Goal: Task Accomplishment & Management: Manage account settings

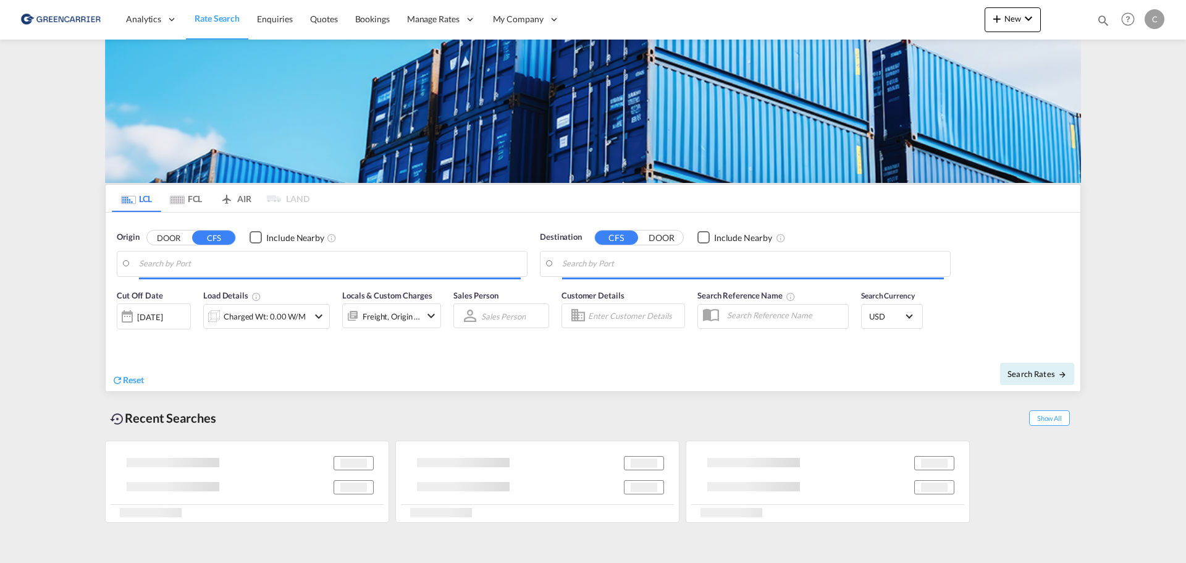
type input "[GEOGRAPHIC_DATA], HKHKG"
type input "[GEOGRAPHIC_DATA], [GEOGRAPHIC_DATA]"
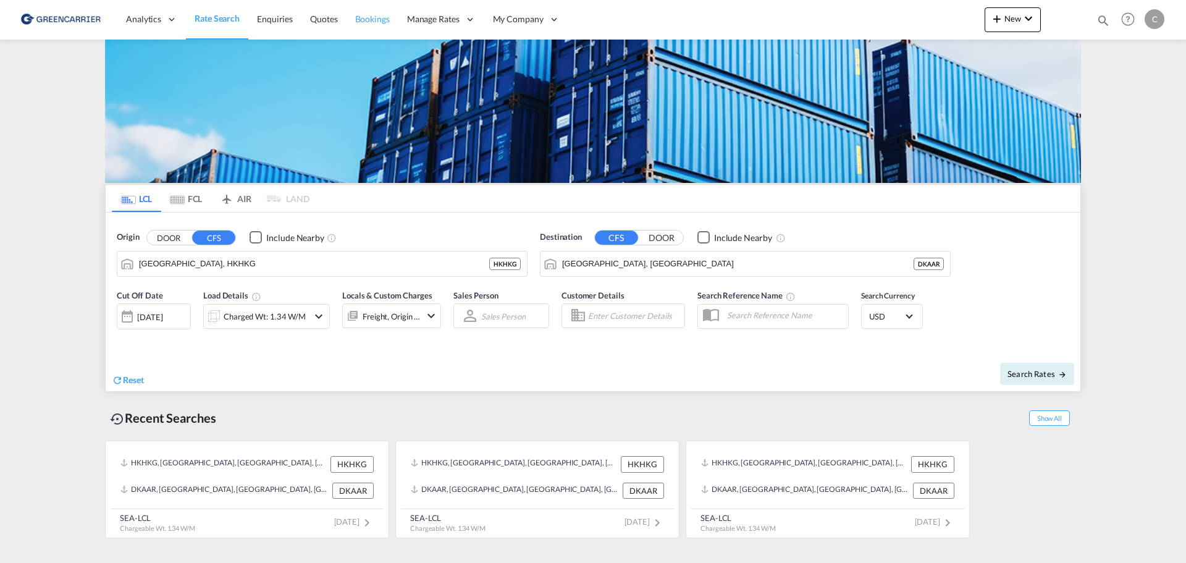
click at [365, 22] on span "Bookings" at bounding box center [372, 19] width 35 height 10
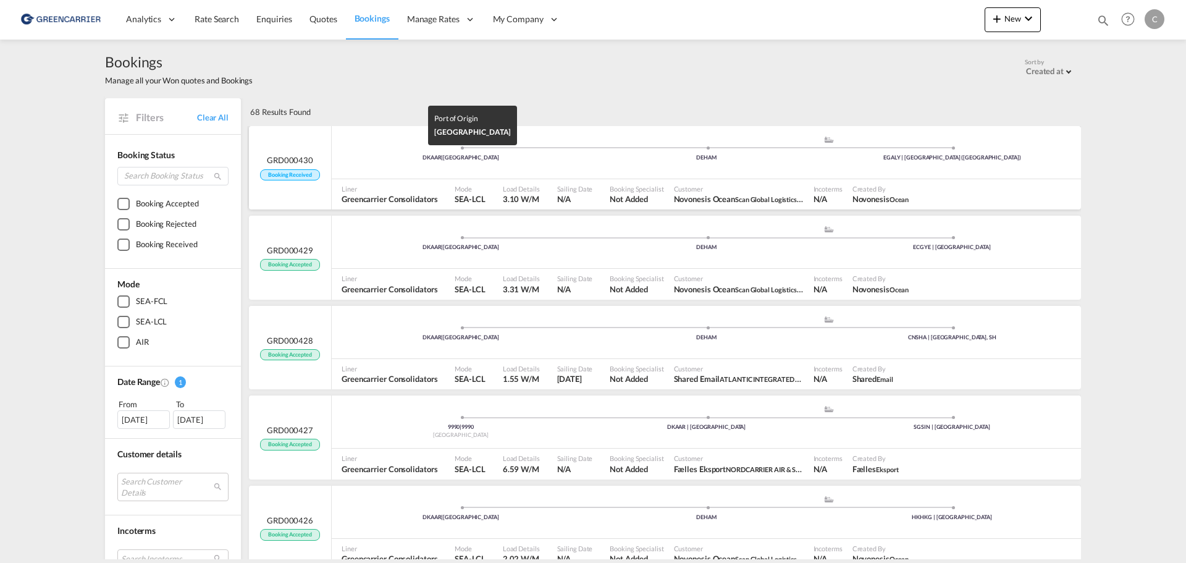
click at [359, 156] on div "DKAAR | [GEOGRAPHIC_DATA]" at bounding box center [461, 158] width 246 height 8
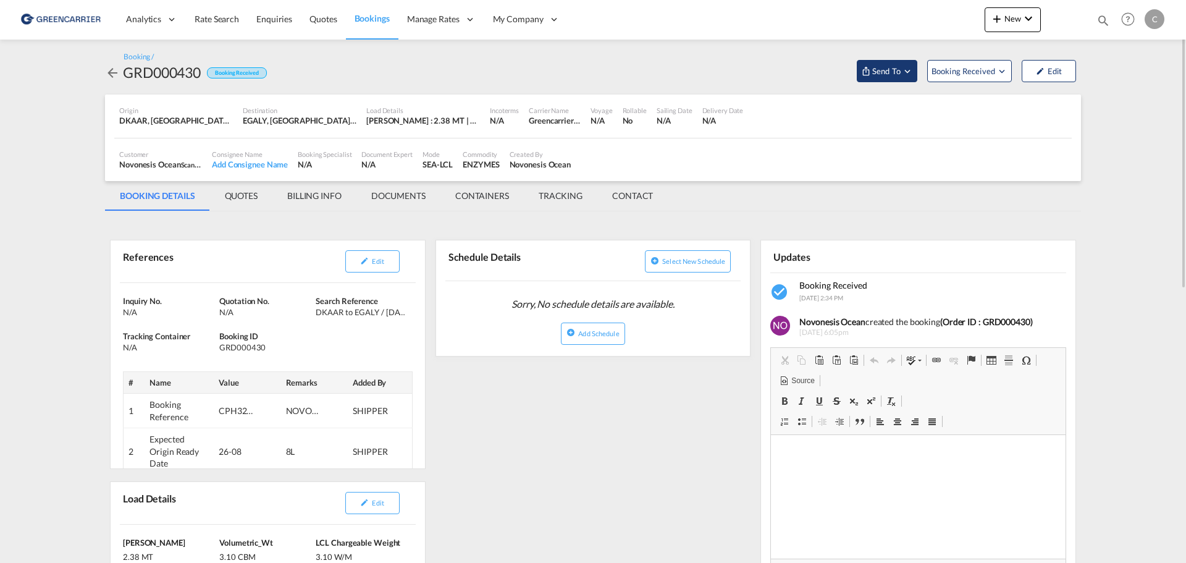
click at [888, 67] on span "Send To" at bounding box center [886, 71] width 31 height 12
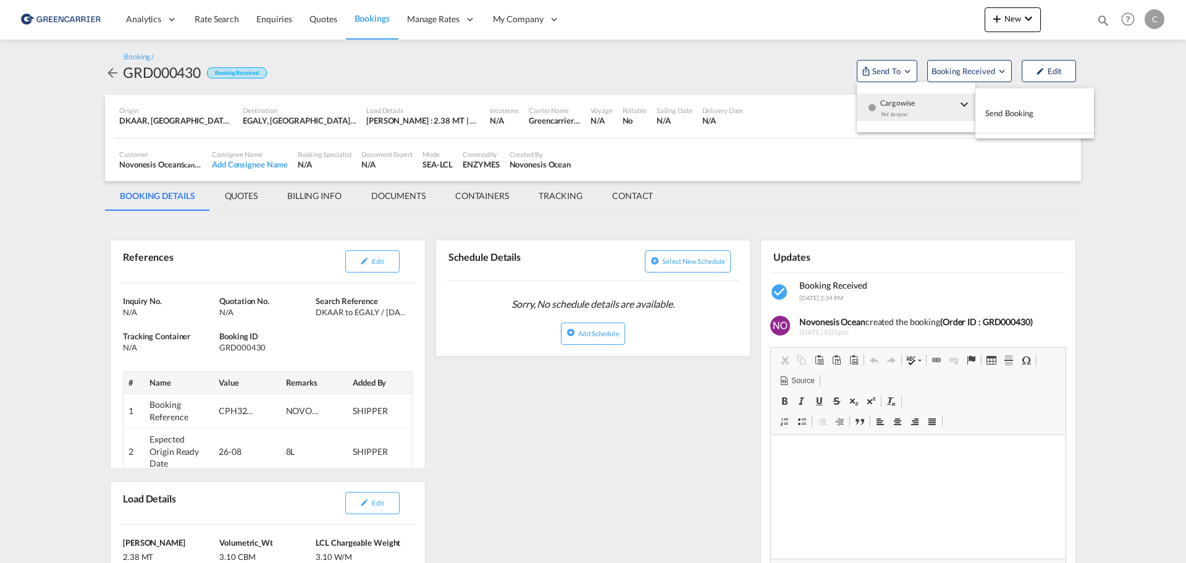
click at [905, 103] on span "Cargowise" at bounding box center [918, 98] width 77 height 11
click at [1028, 118] on span "Send Booking" at bounding box center [1009, 113] width 49 height 20
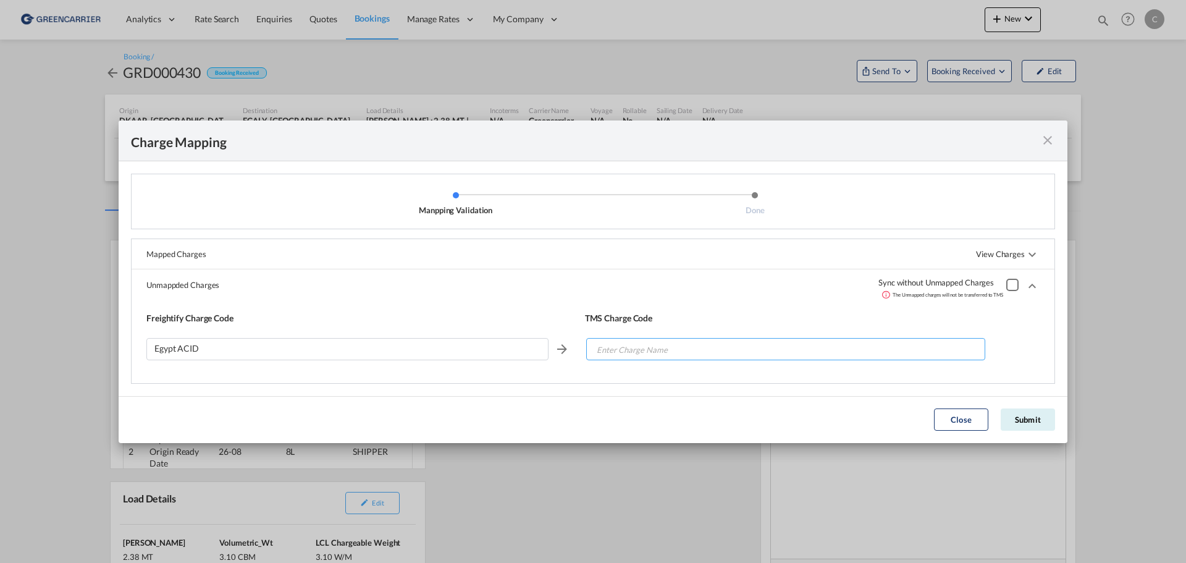
click at [724, 347] on input "Enter Charge Name" at bounding box center [786, 349] width 398 height 22
click at [1033, 413] on button "Submit" at bounding box center [1028, 419] width 54 height 22
click at [630, 346] on input "Enter Charge Name" at bounding box center [786, 349] width 398 height 22
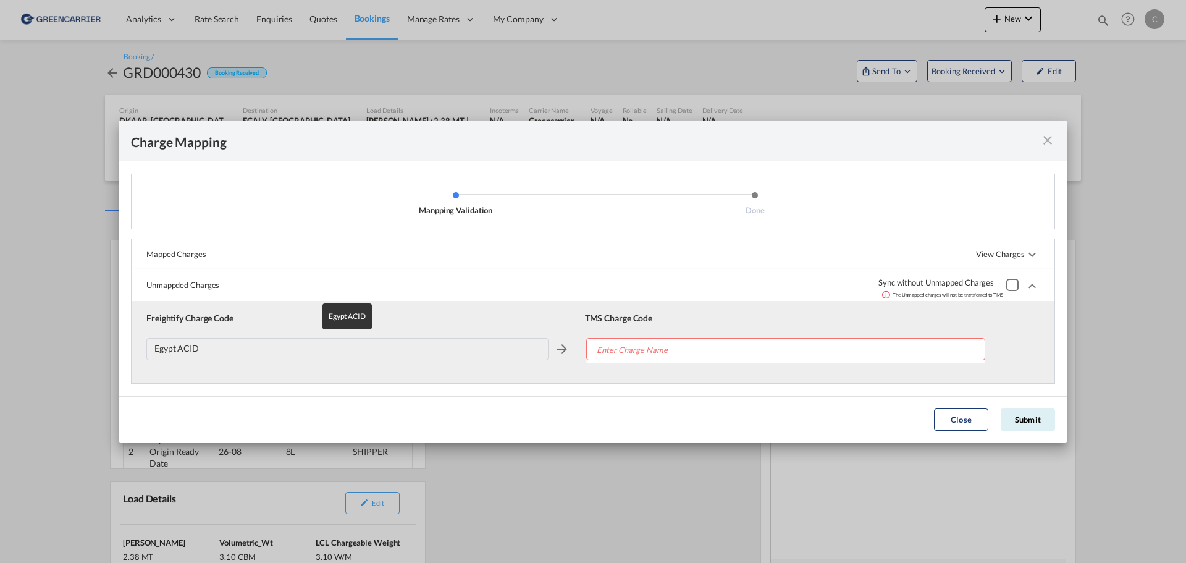
click at [201, 348] on div "Egypt ACID" at bounding box center [347, 349] width 402 height 22
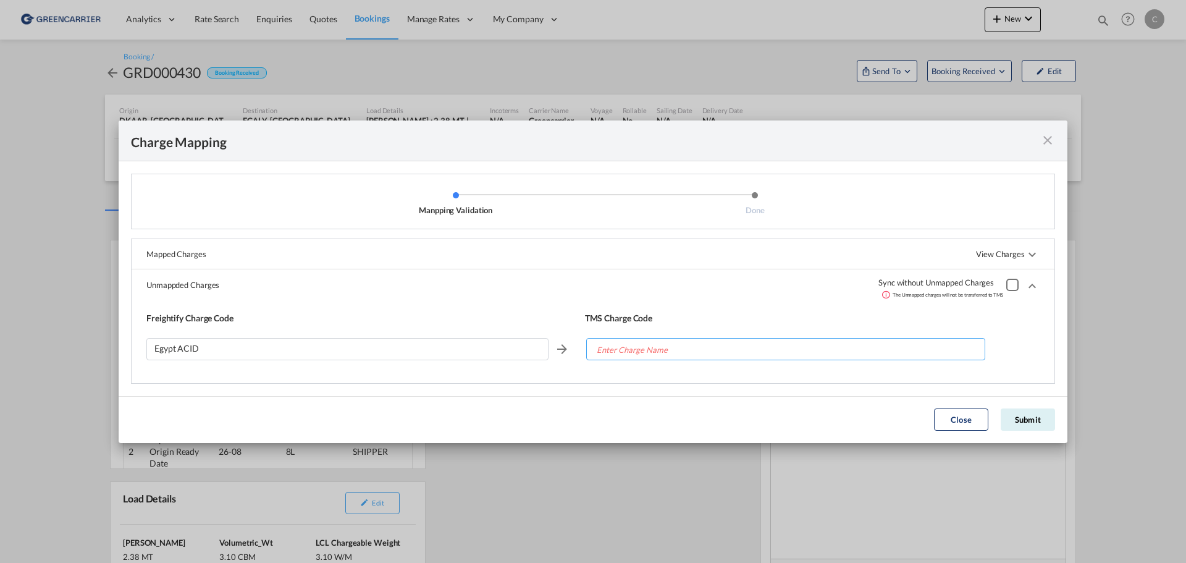
click at [642, 351] on input "Enter Charge Name" at bounding box center [786, 349] width 398 height 22
type input "p"
type input "opu"
click at [1017, 417] on button "Submit" at bounding box center [1028, 419] width 54 height 22
click at [626, 344] on input "opu" at bounding box center [786, 349] width 398 height 22
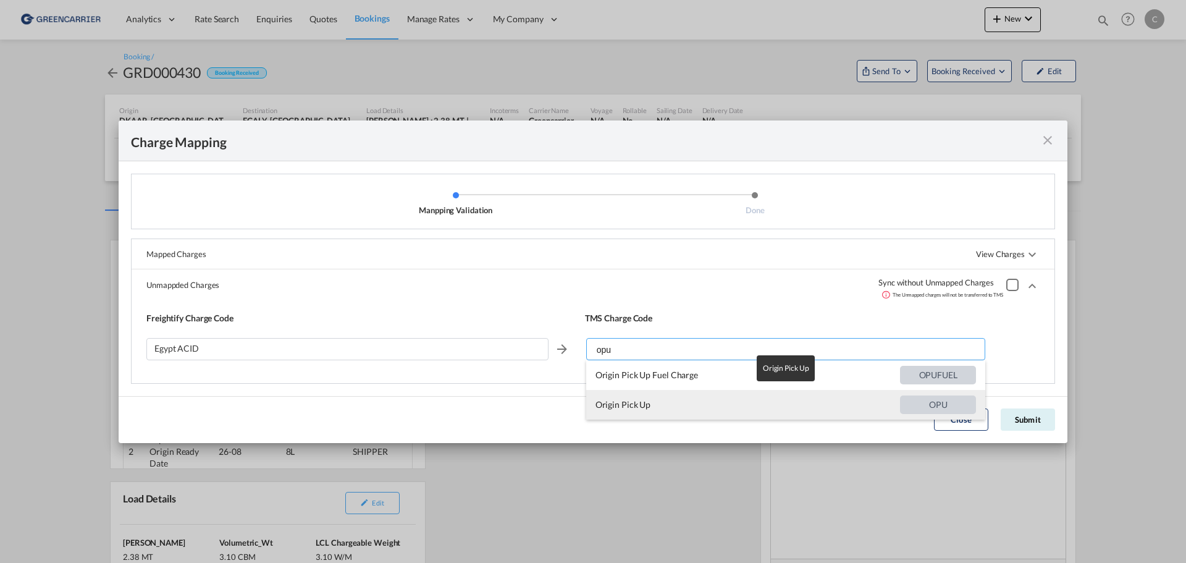
click at [706, 398] on span "Origin Pick Up" at bounding box center [747, 405] width 304 height 30
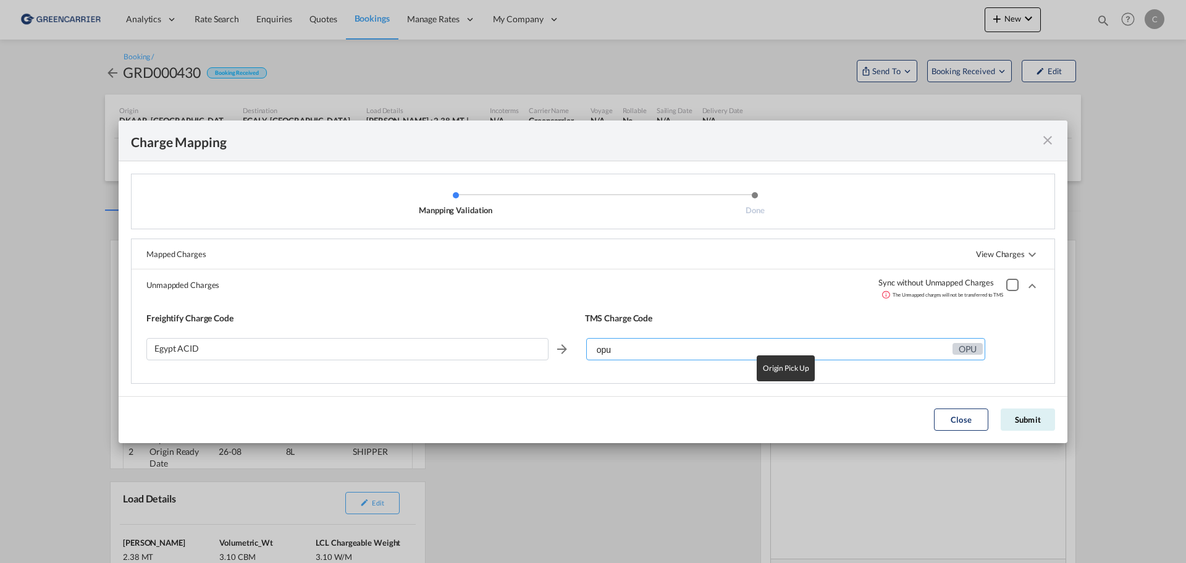
type input "Origin Pick Up"
click at [1031, 414] on button "Submit" at bounding box center [1028, 419] width 54 height 22
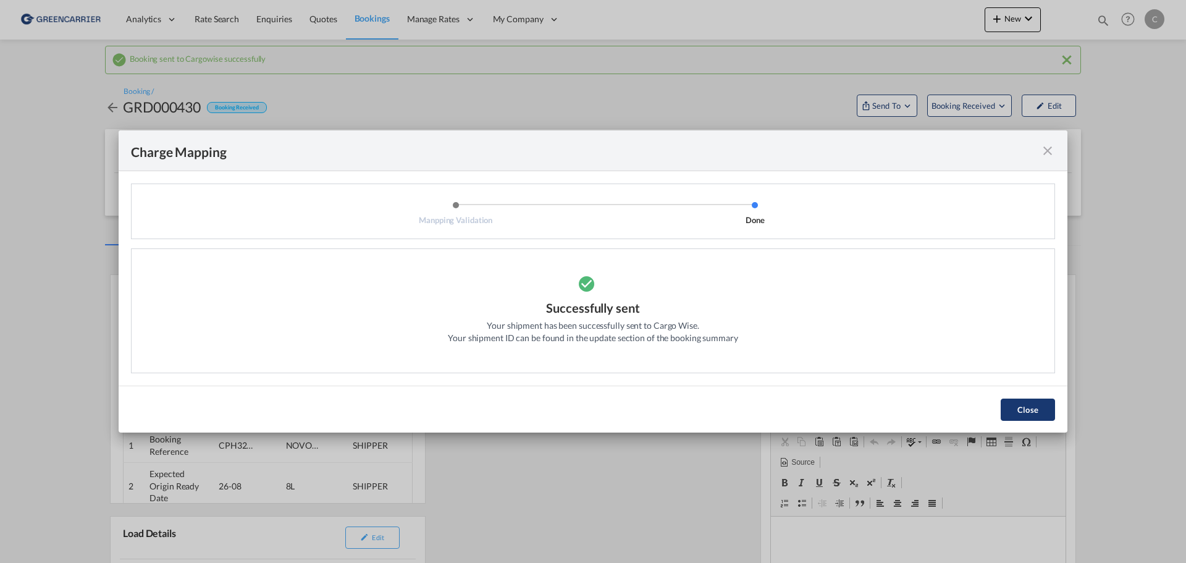
click at [1027, 407] on button "Close" at bounding box center [1028, 409] width 54 height 22
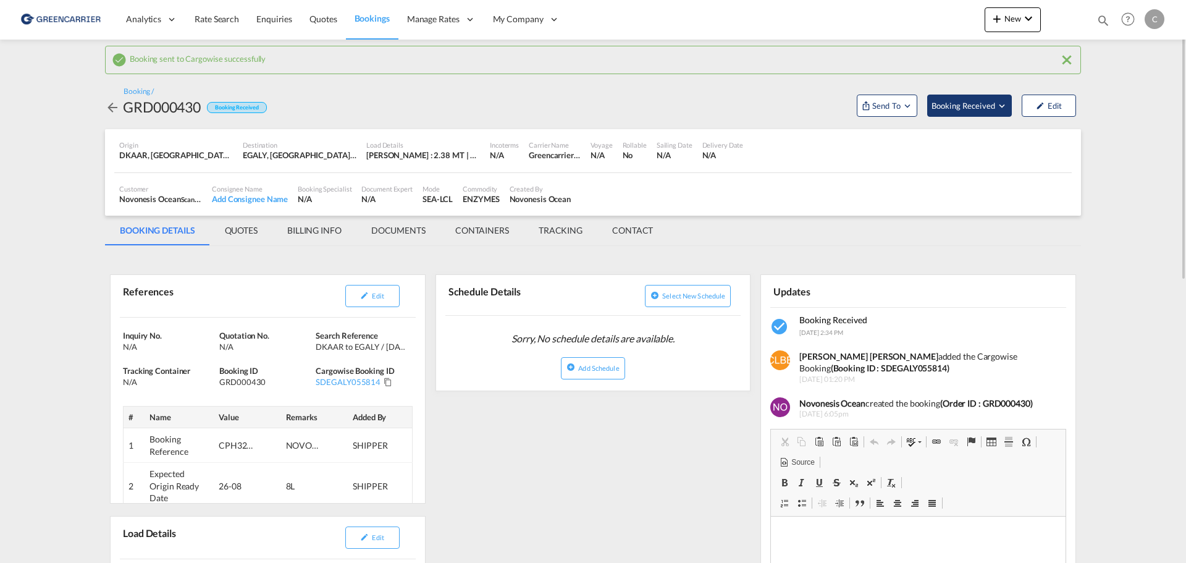
click at [965, 104] on span "Booking Received" at bounding box center [963, 105] width 65 height 12
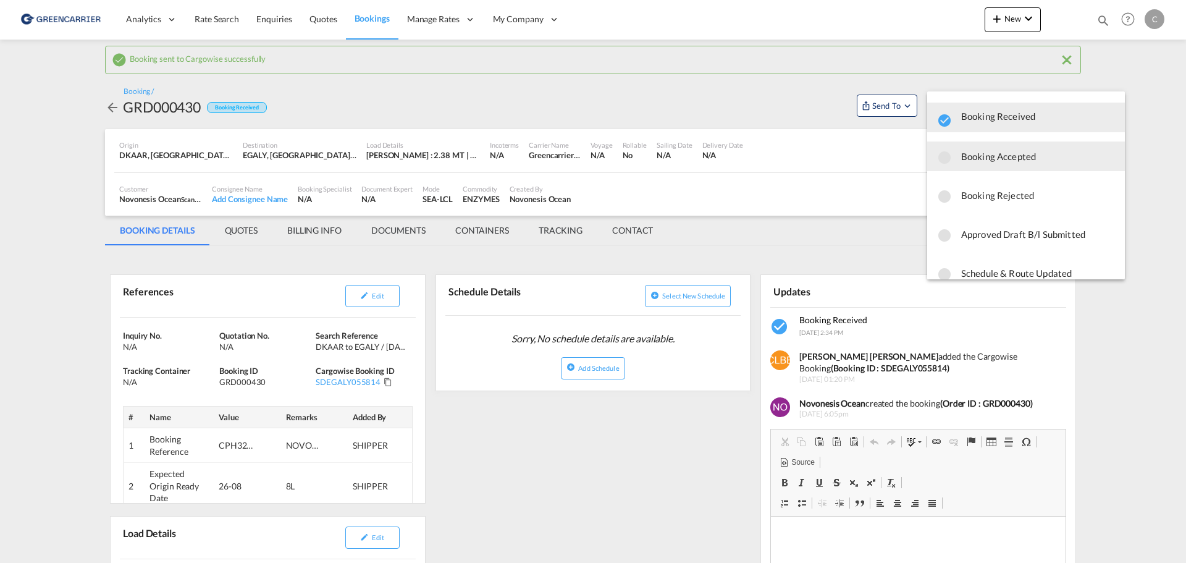
click at [981, 158] on span "Booking Accepted" at bounding box center [1038, 156] width 154 height 22
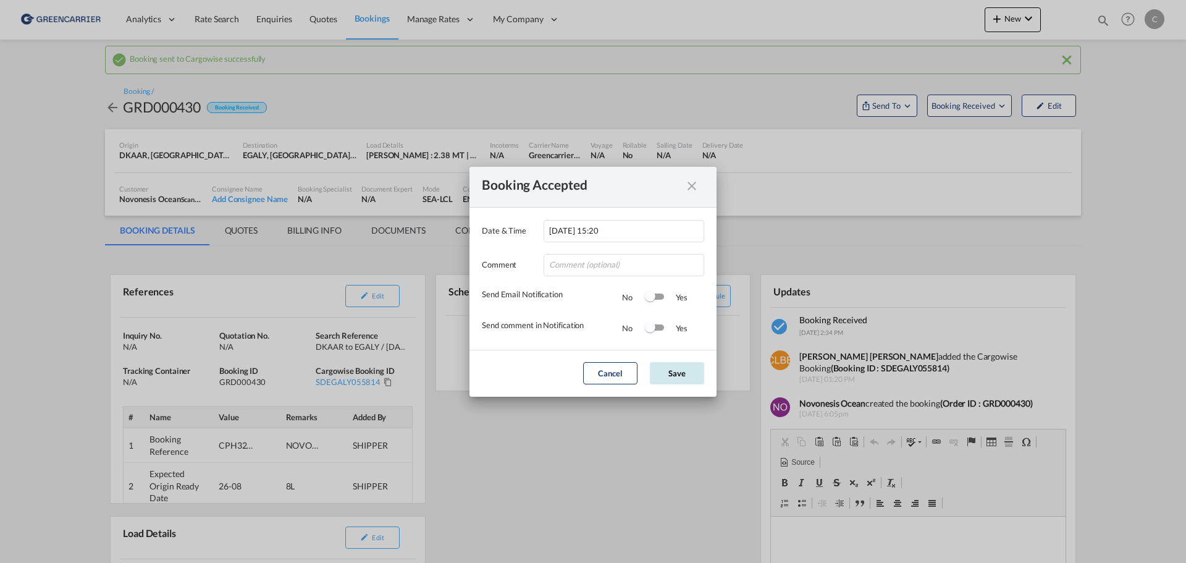
click at [679, 369] on button "Save" at bounding box center [677, 373] width 54 height 22
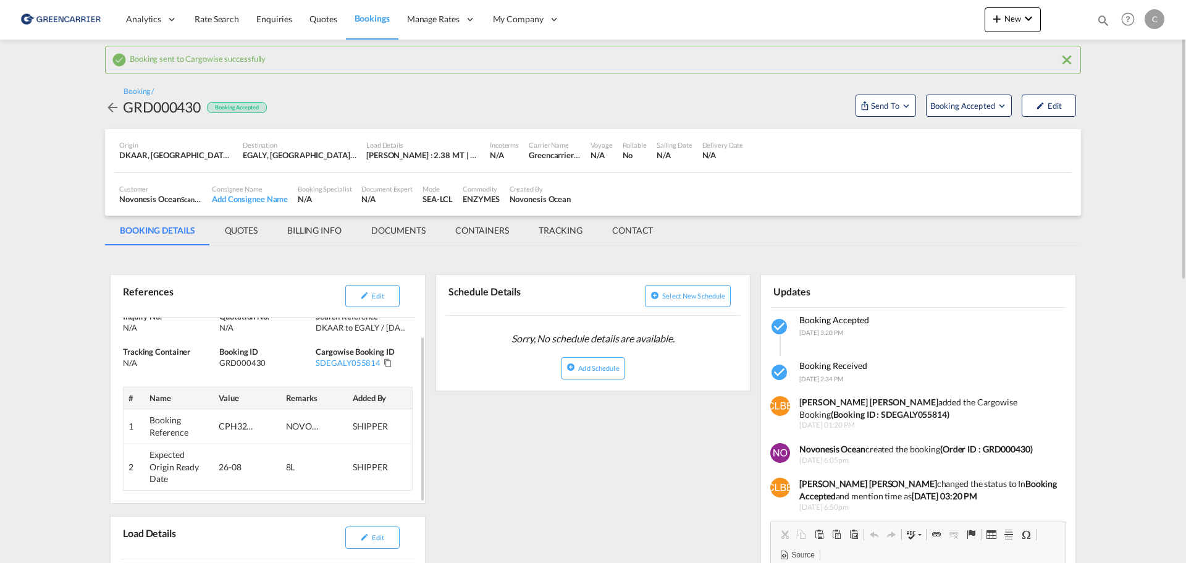
click at [234, 427] on div "CPH32106728" at bounding box center [237, 426] width 37 height 12
copy div "CPH32106728"
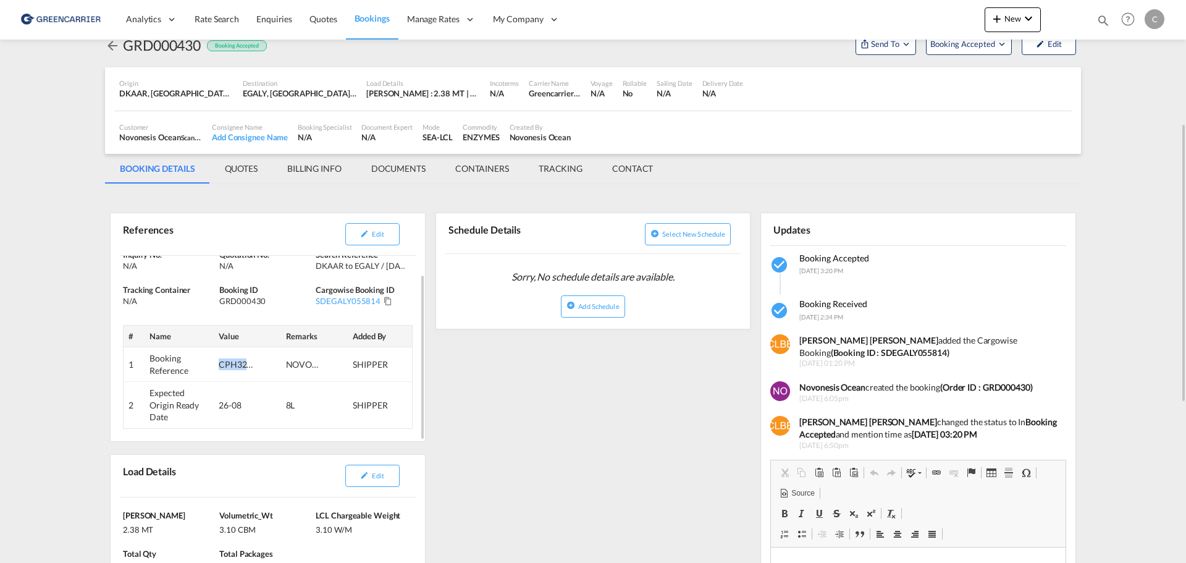
scroll to position [124, 0]
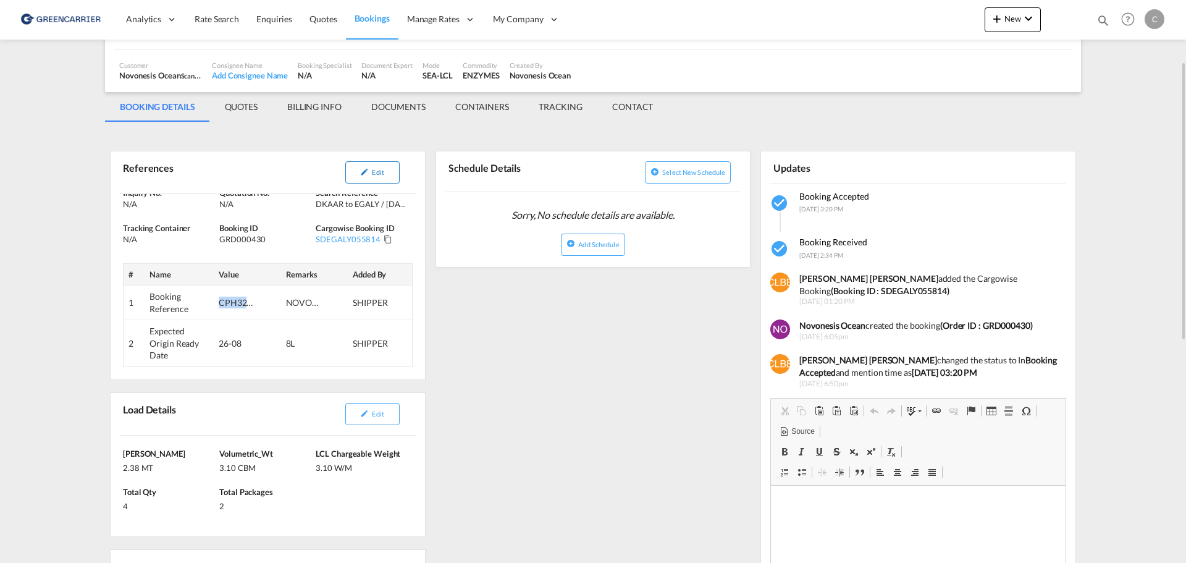
click at [356, 174] on button "Edit" at bounding box center [372, 172] width 54 height 22
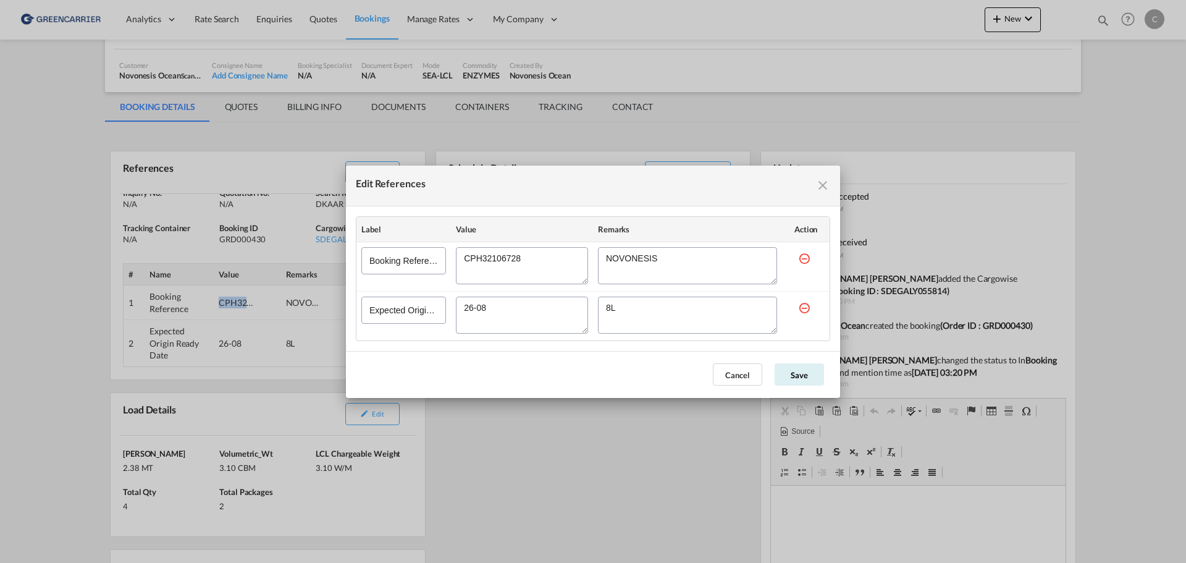
click at [820, 182] on md-icon "icon-close fg-AAA8AD cursor" at bounding box center [822, 185] width 15 height 15
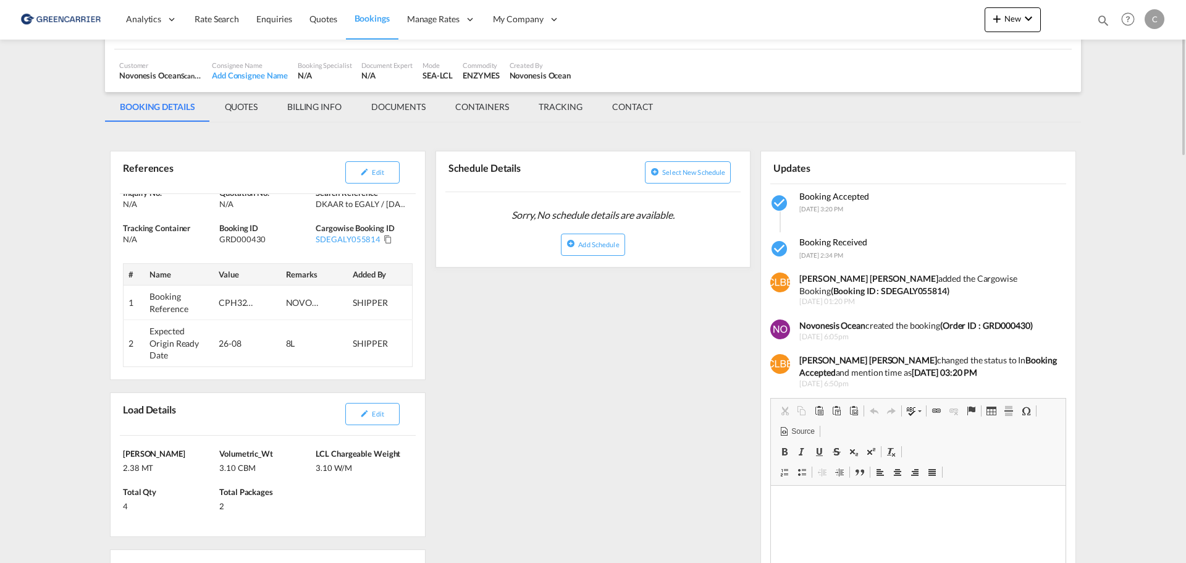
scroll to position [0, 0]
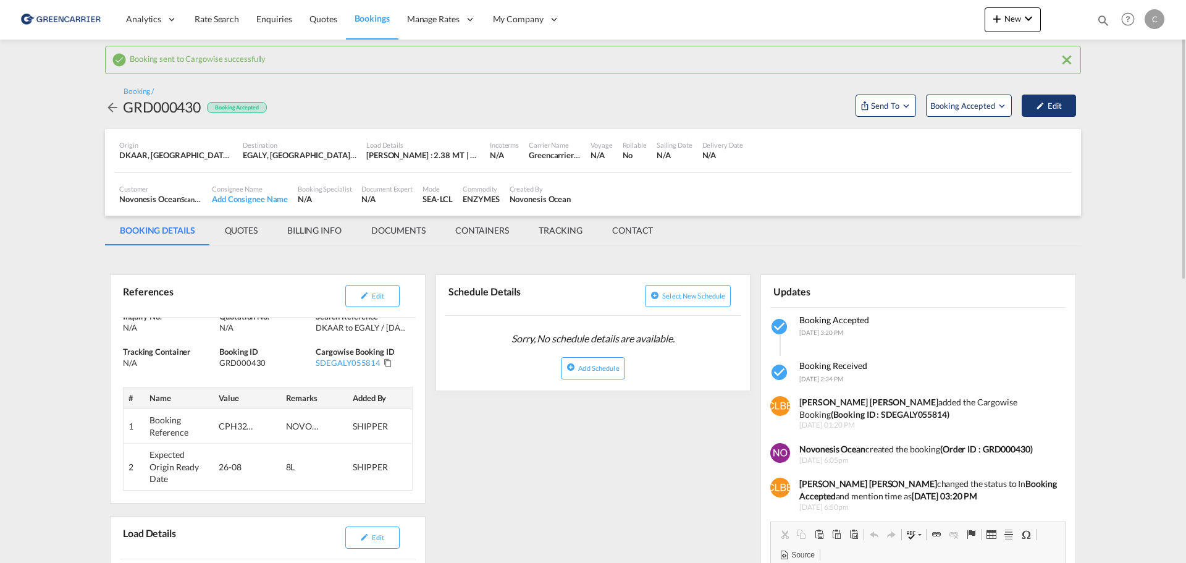
click at [1049, 107] on button "Edit" at bounding box center [1048, 105] width 54 height 22
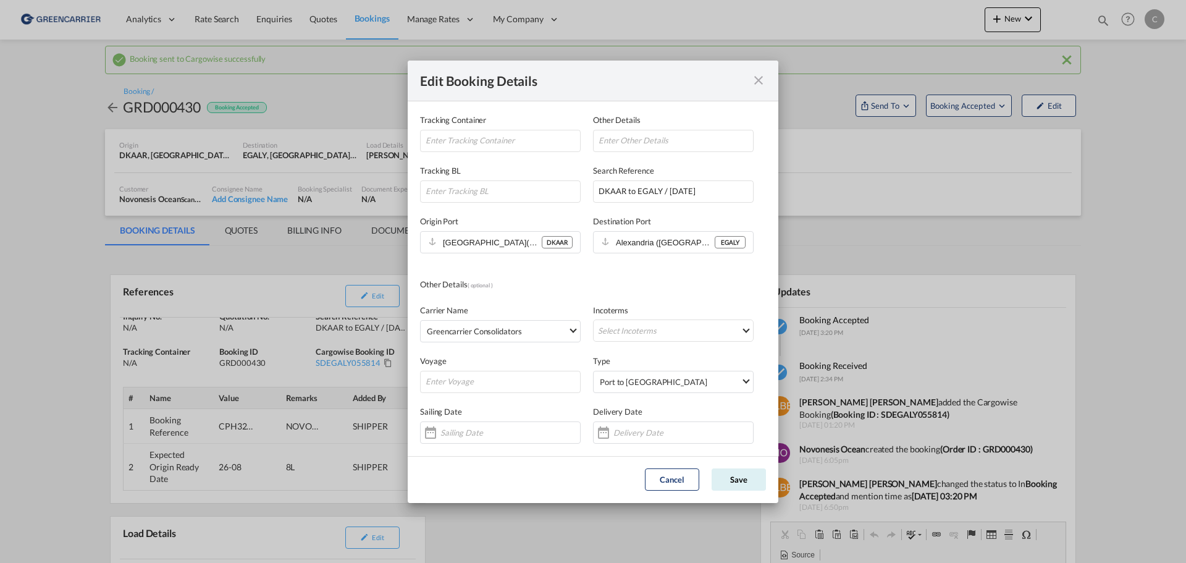
click at [758, 82] on md-icon "icon-close fg-AAA8AD mr-0 cursor" at bounding box center [758, 80] width 15 height 15
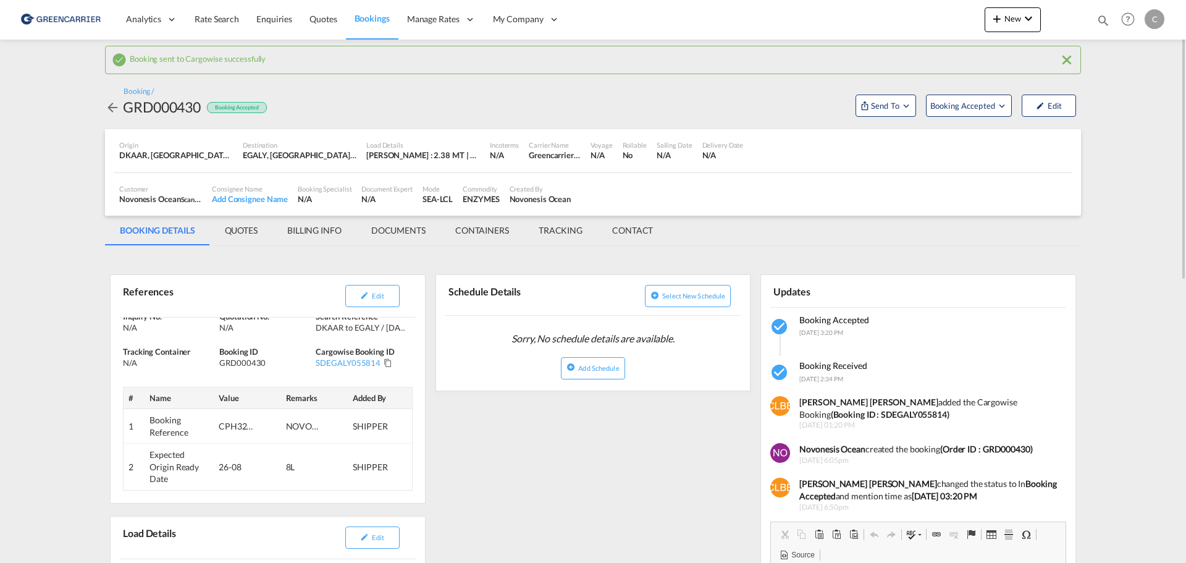
click at [547, 194] on div "Novonesis Ocean" at bounding box center [541, 198] width 62 height 11
click at [465, 193] on div "ENZYMES" at bounding box center [481, 198] width 36 height 11
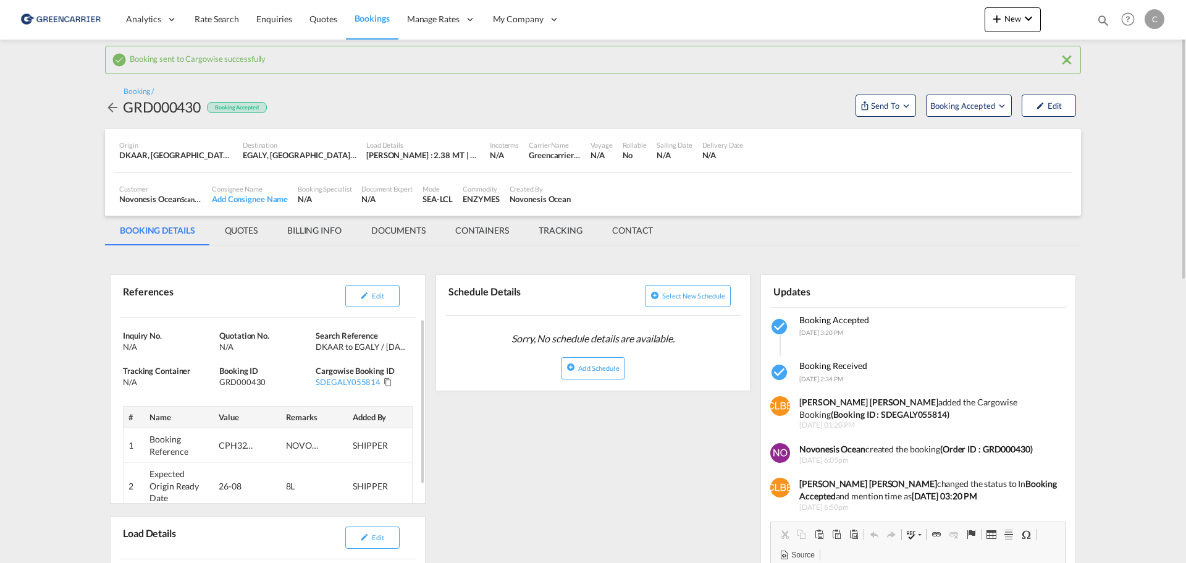
scroll to position [185, 0]
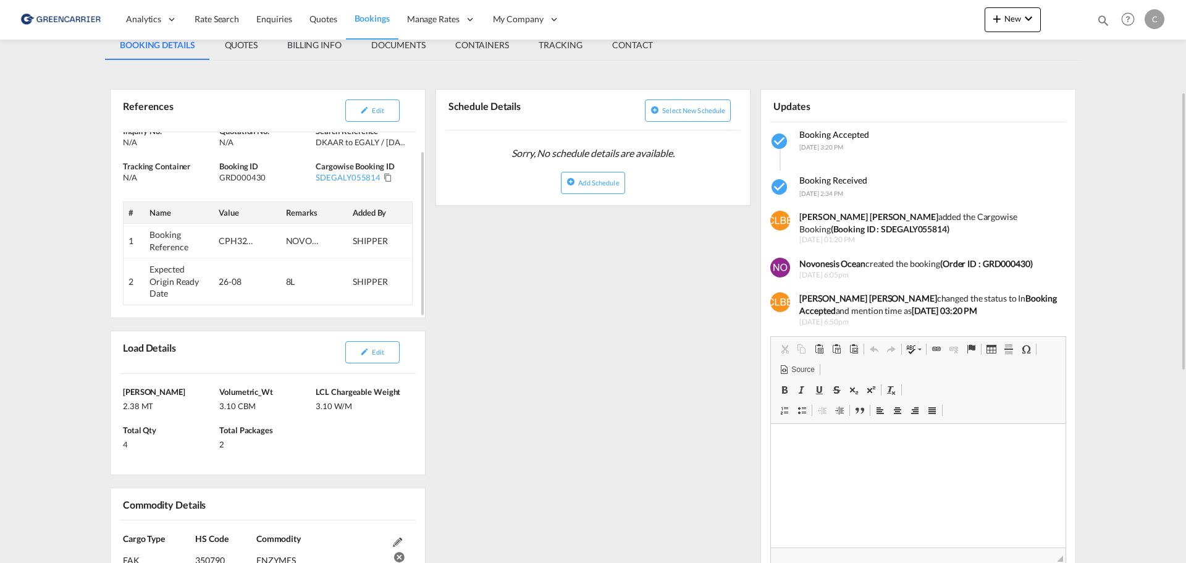
click at [321, 279] on div "8L" at bounding box center [304, 281] width 37 height 12
click at [379, 107] on span "Edit" at bounding box center [378, 110] width 12 height 8
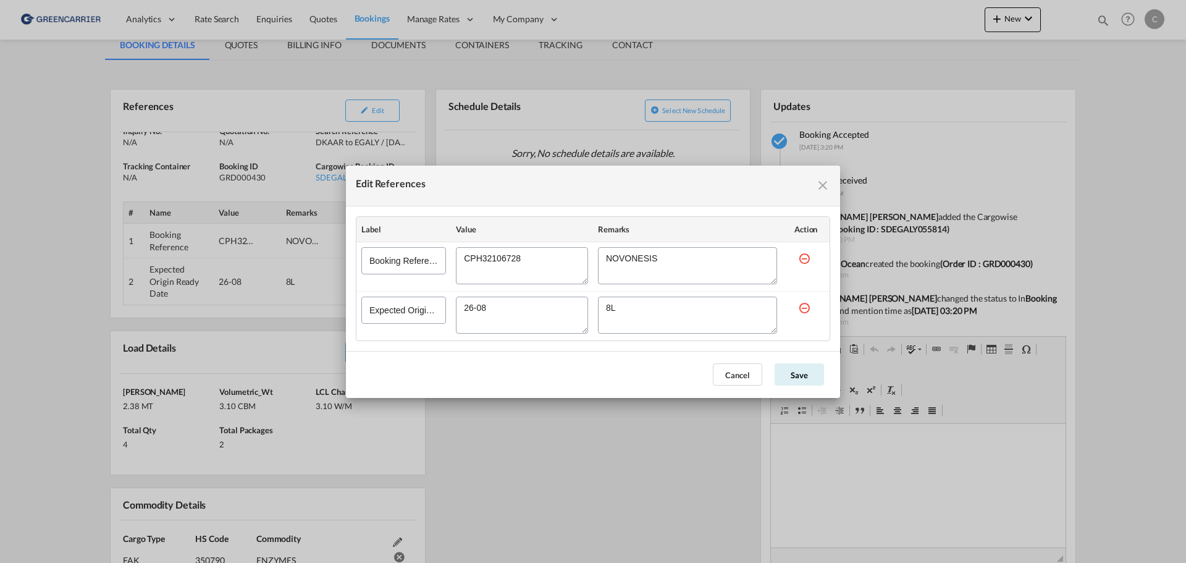
drag, startPoint x: 499, startPoint y: 256, endPoint x: 550, endPoint y: 303, distance: 69.5
click at [501, 284] on div "Edit References" at bounding box center [522, 265] width 132 height 37
click at [540, 348] on md-dialog-content "Label Value Remarks Action Booking Reference Expected Origin Ready Date" at bounding box center [593, 278] width 494 height 145
click at [822, 185] on md-icon "icon-close fg-AAA8AD cursor" at bounding box center [822, 185] width 15 height 15
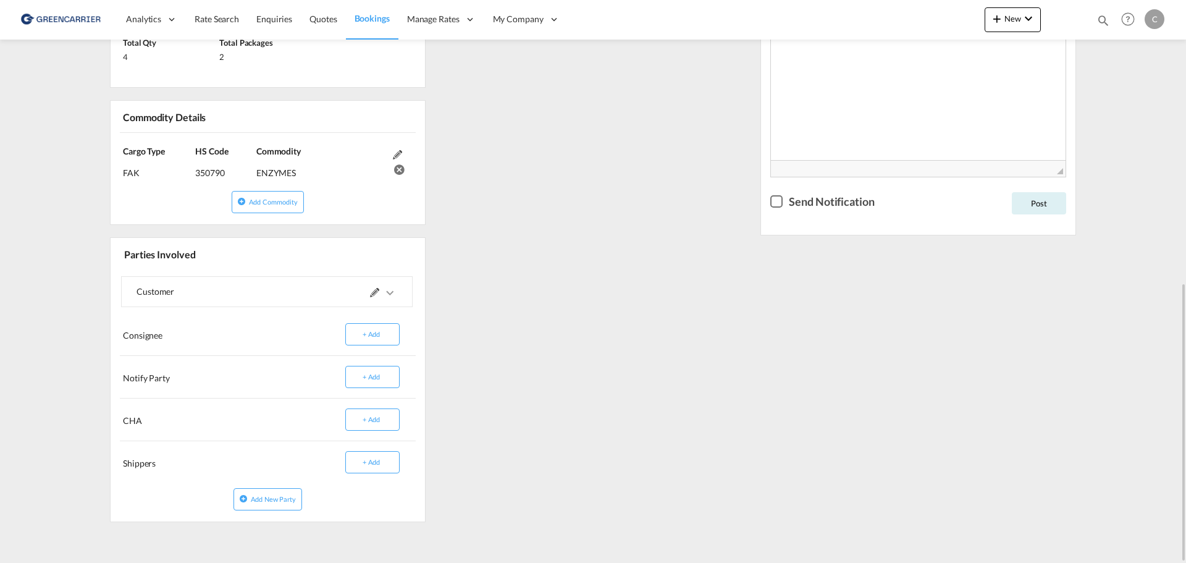
scroll to position [387, 0]
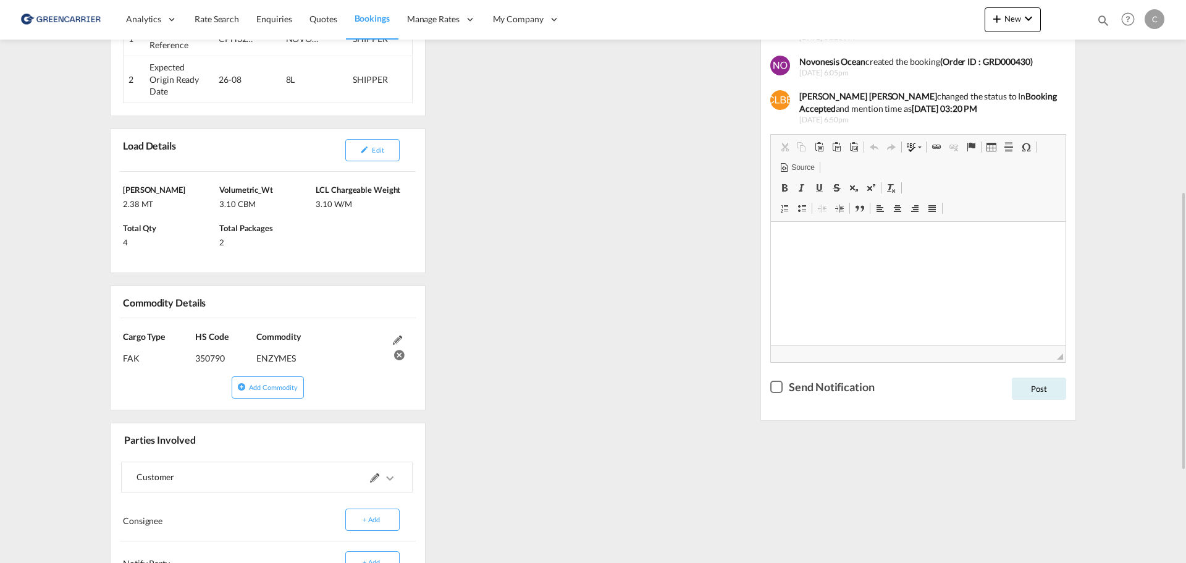
click at [395, 338] on md-icon at bounding box center [397, 339] width 9 height 9
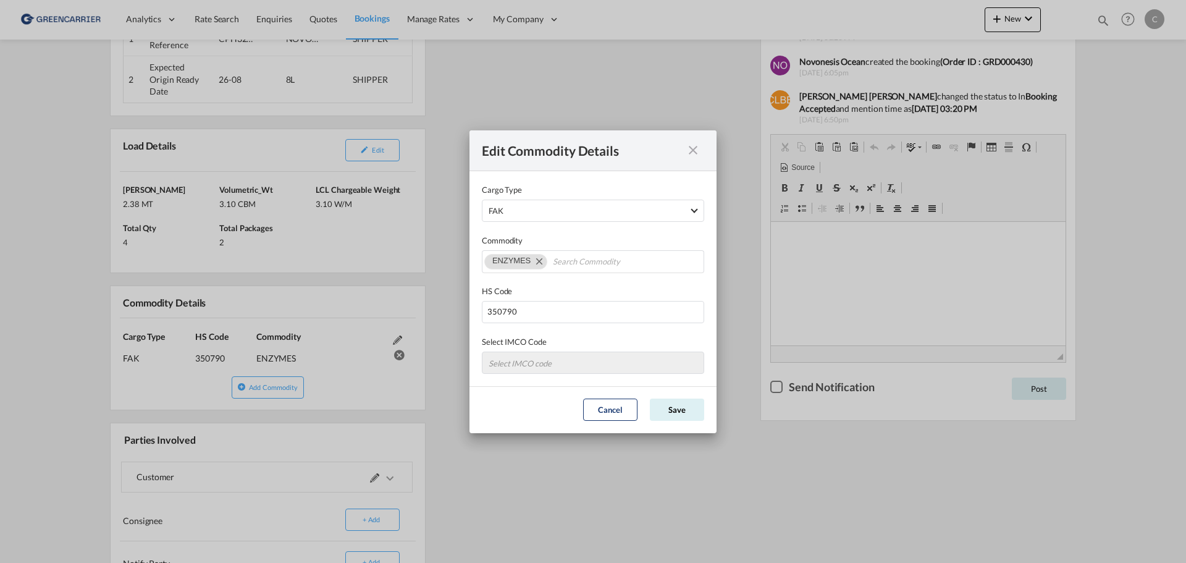
click at [692, 155] on md-icon "icon-close fg-AAA8AD cursor" at bounding box center [693, 150] width 15 height 15
